Goal: Find specific page/section: Find specific page/section

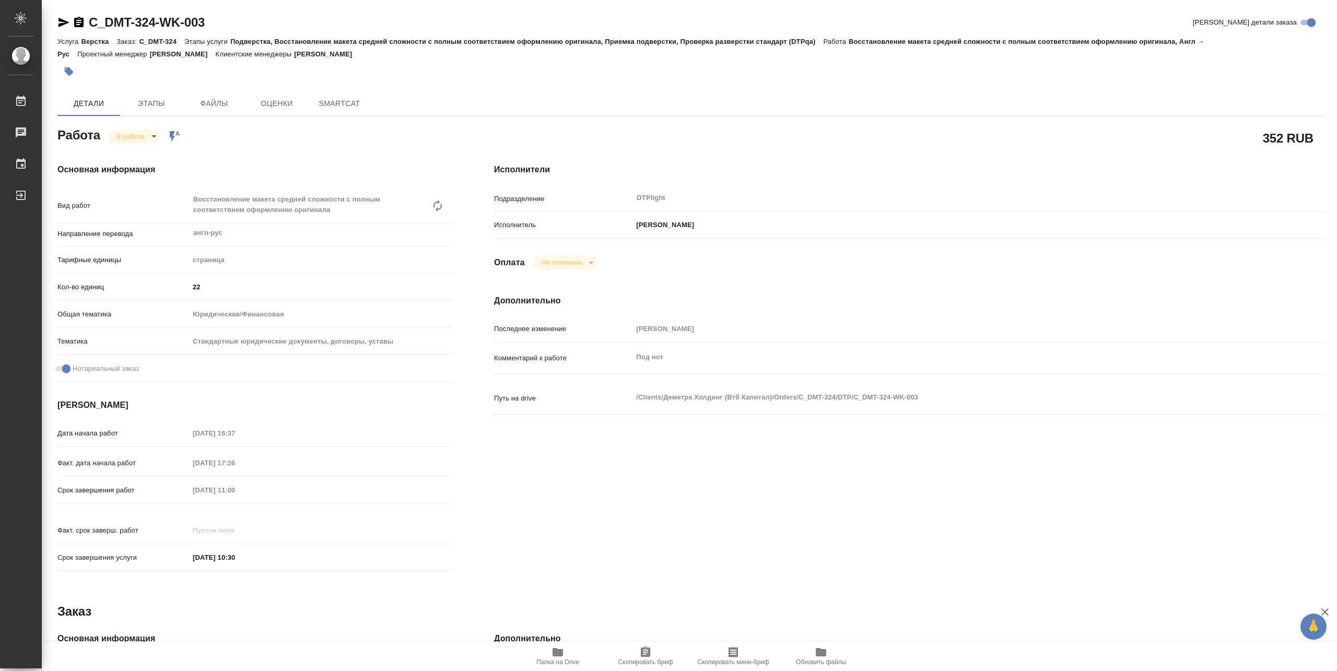
type textarea "x"
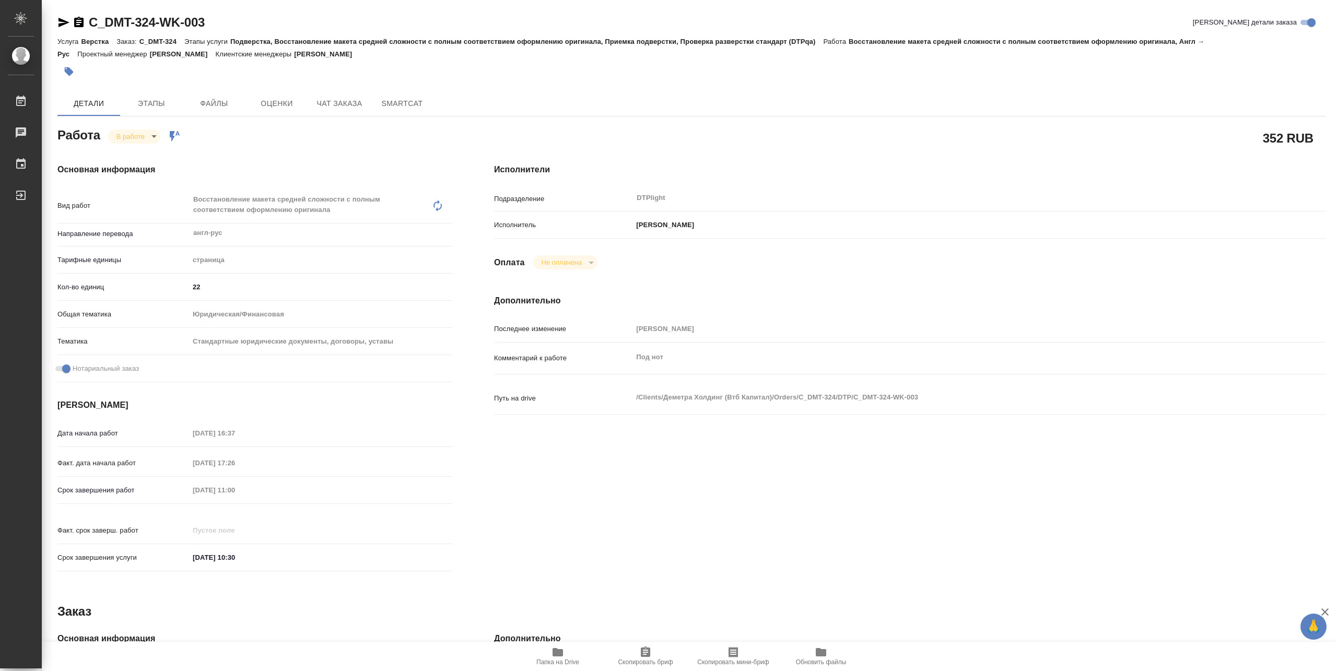
type textarea "x"
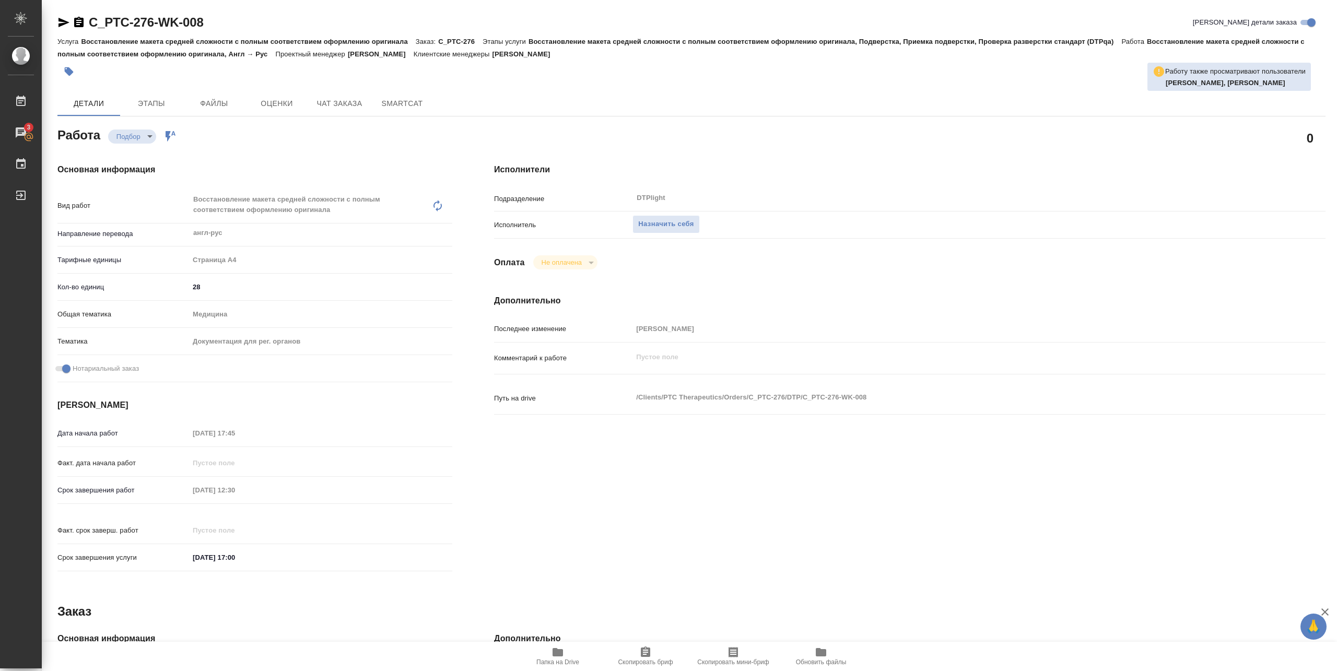
click at [569, 660] on span "Папка на Drive" at bounding box center [557, 662] width 43 height 7
type textarea "x"
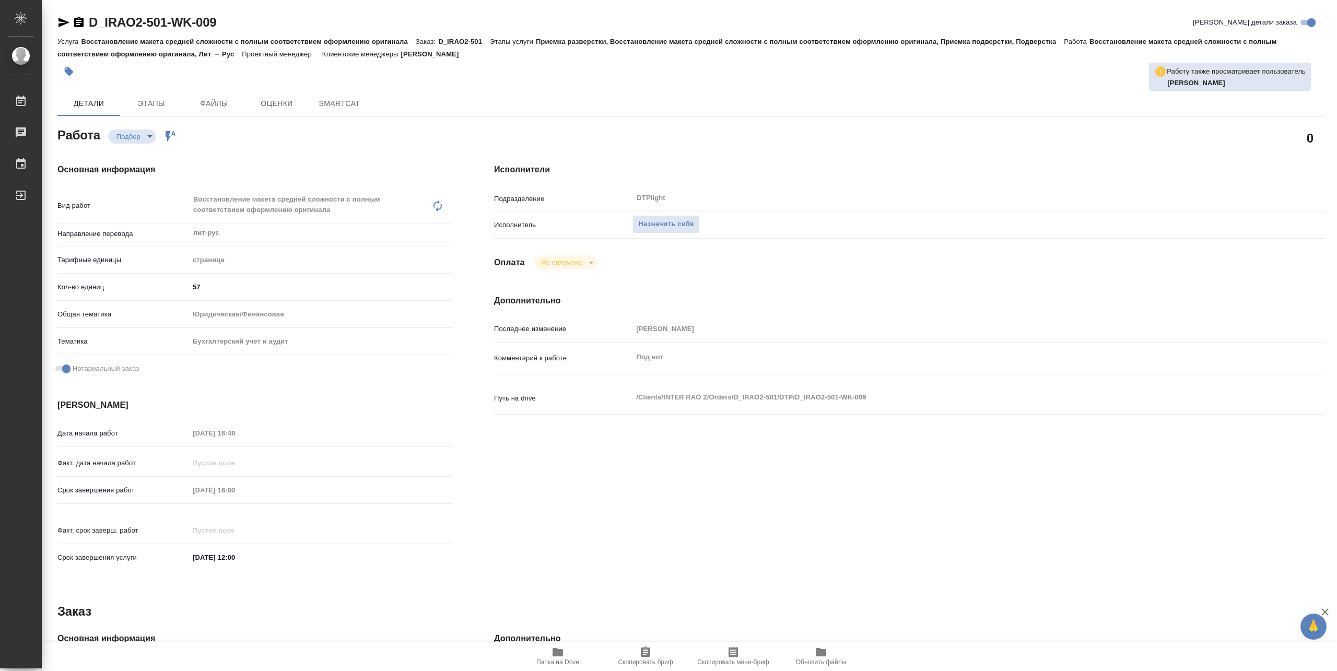
type textarea "x"
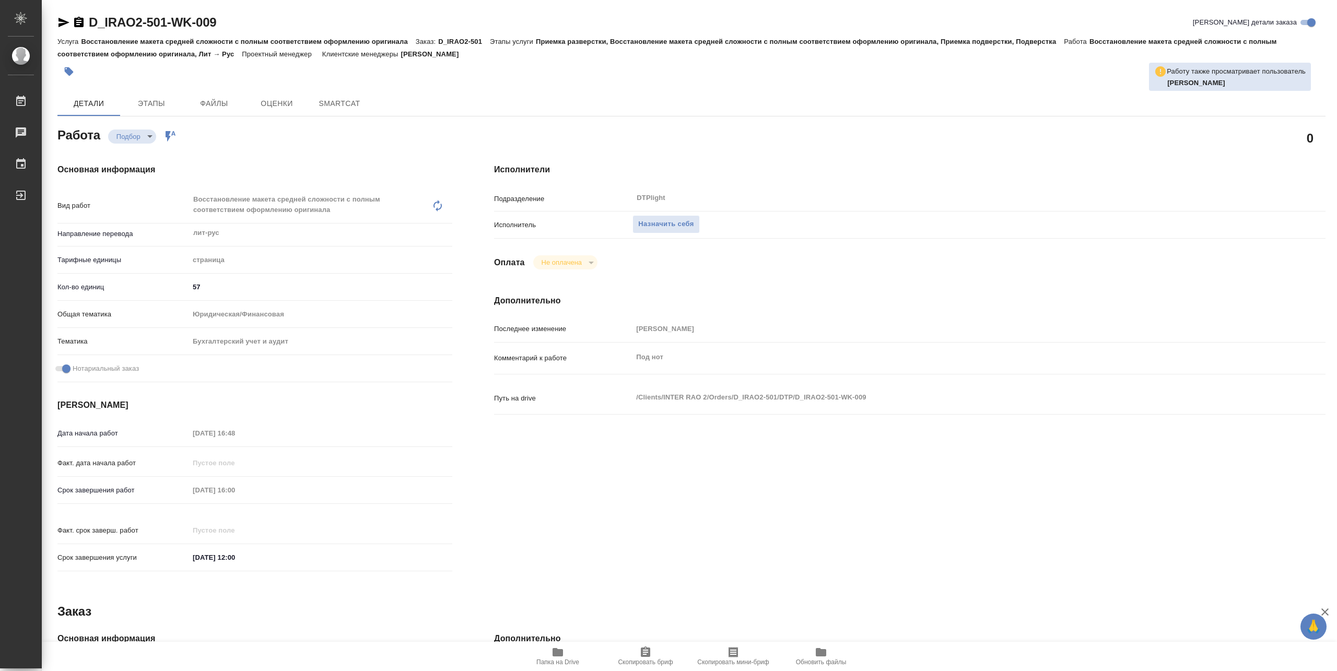
type textarea "x"
click at [563, 655] on icon "button" at bounding box center [558, 652] width 13 height 13
type textarea "x"
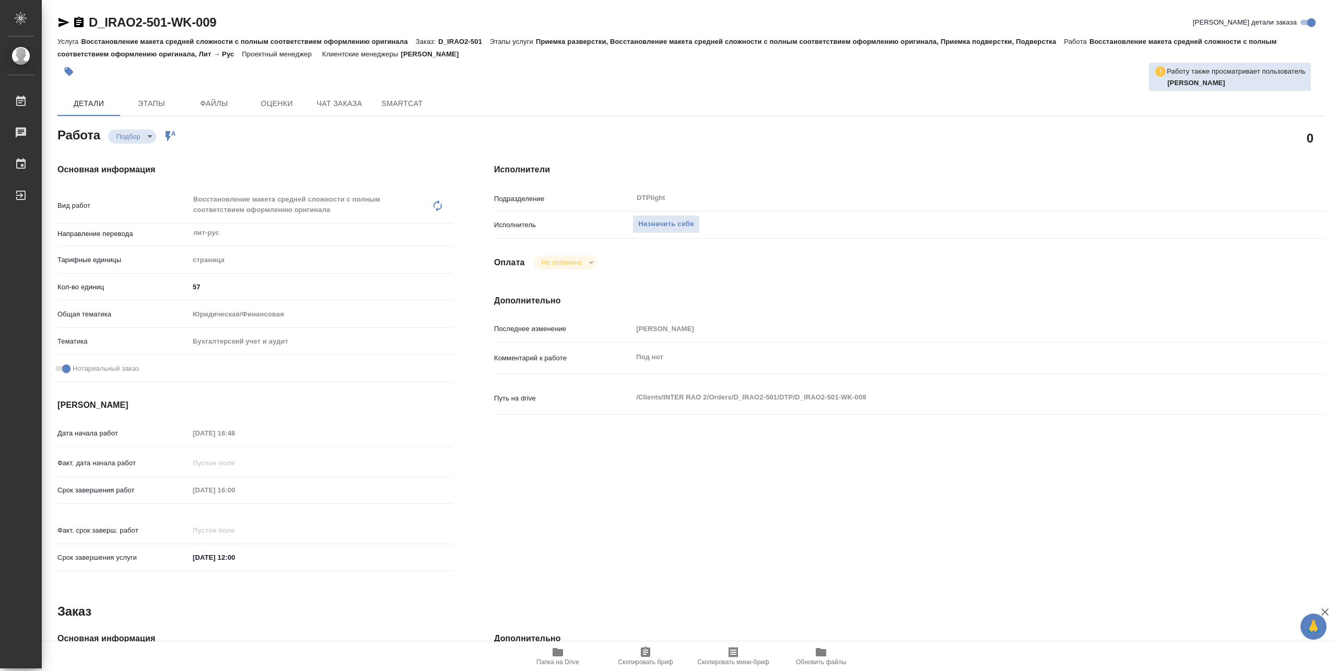
type textarea "x"
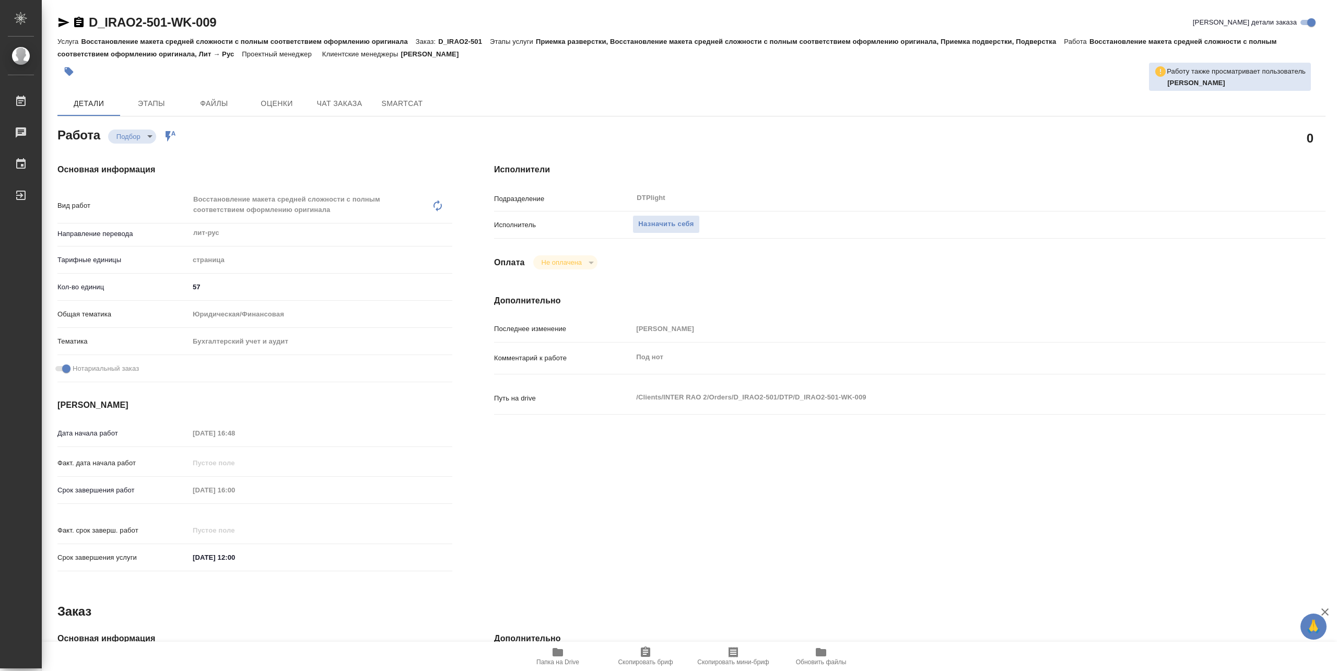
type textarea "x"
